Goal: Use online tool/utility

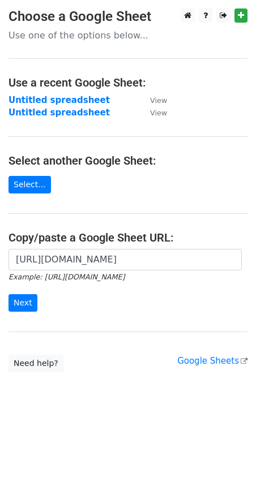
scroll to position [0, 258]
type input "[URL][DOMAIN_NAME]"
click at [10, 308] on input "Next" at bounding box center [22, 303] width 29 height 18
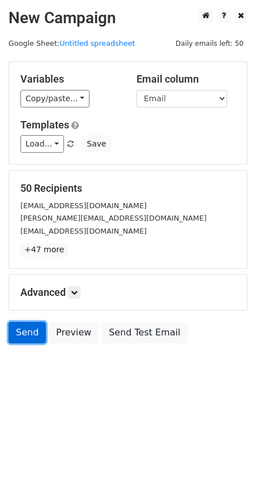
click at [29, 334] on link "Send" at bounding box center [26, 332] width 37 height 21
